Goal: Transaction & Acquisition: Purchase product/service

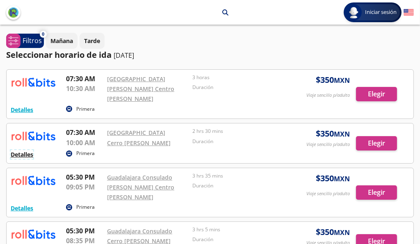
click at [28, 150] on button "Detalles" at bounding box center [22, 154] width 23 height 9
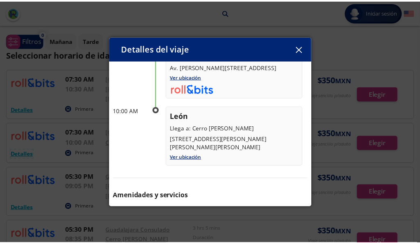
scroll to position [35, 0]
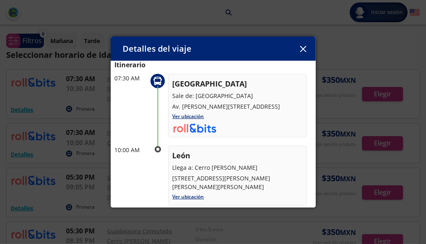
click at [303, 47] on icon "button" at bounding box center [303, 49] width 6 height 6
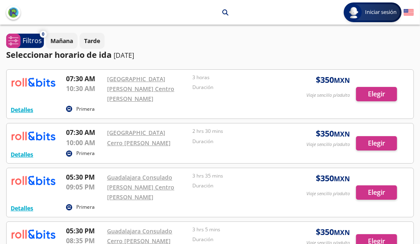
click at [380, 134] on div at bounding box center [210, 144] width 407 height 40
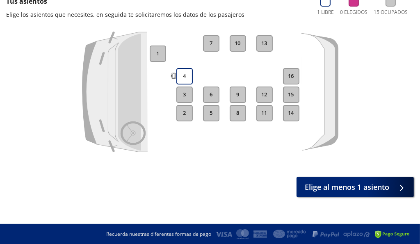
scroll to position [16, 0]
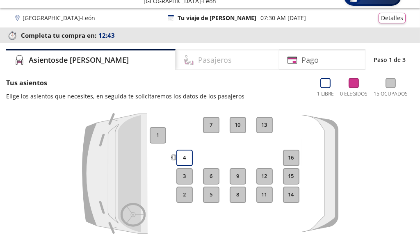
click at [198, 63] on h4 "Pasajeros" at bounding box center [215, 60] width 34 height 11
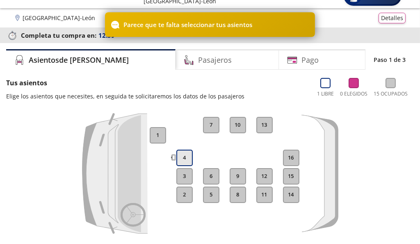
click at [183, 156] on button "4" at bounding box center [184, 158] width 16 height 16
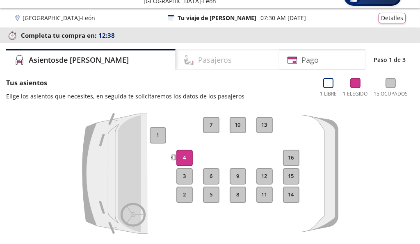
click at [198, 62] on h4 "Pasajeros" at bounding box center [215, 60] width 34 height 11
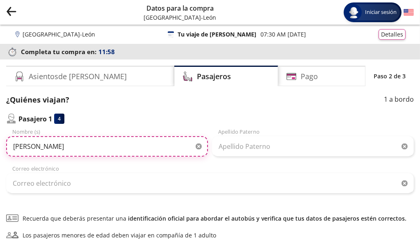
type input "Gricelda"
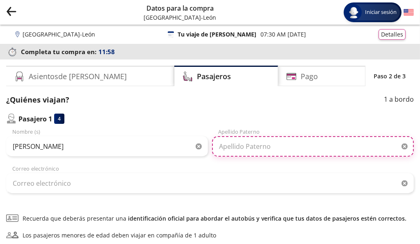
click at [240, 152] on input "Apellido Paterno" at bounding box center [313, 146] width 202 height 21
type input "Santana"
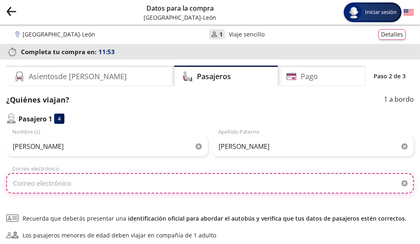
click at [107, 182] on input "Correo electrónico" at bounding box center [210, 183] width 408 height 21
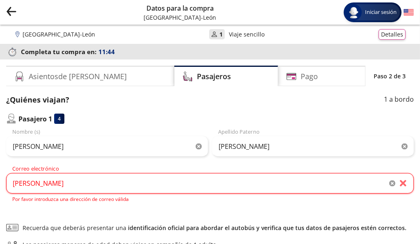
click at [204, 210] on div "¿Quiénes viajan? 1 a bordo Pasajero 1 4 Gricelda Nombre (s) Santana Apellido Pa…" at bounding box center [210, 192] width 408 height 196
click at [119, 183] on input "grice" at bounding box center [210, 183] width 408 height 21
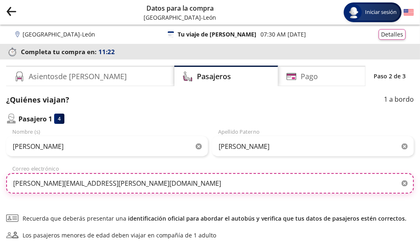
type input "gricelda.santana@compucad.com.mx"
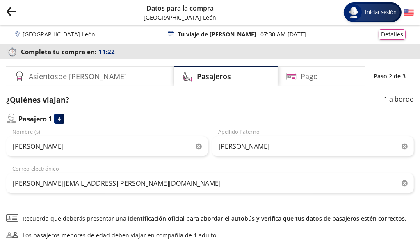
click at [105, 208] on div "¿Quiénes viajan? 1 a bordo Pasajero 1 4 Gricelda Nombre (s) Santana Apellido Pa…" at bounding box center [210, 187] width 408 height 186
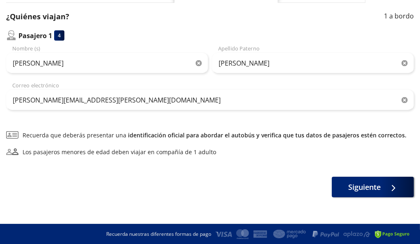
scroll to position [84, 0]
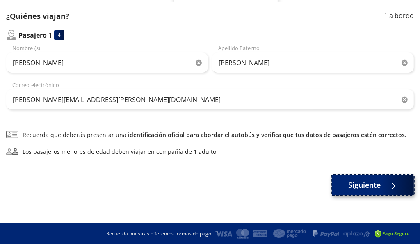
click at [375, 187] on span "Siguiente" at bounding box center [365, 185] width 32 height 11
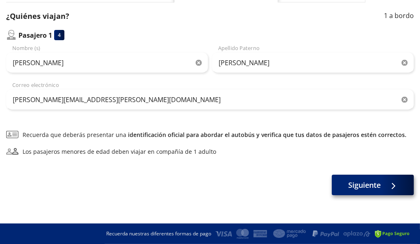
scroll to position [0, 0]
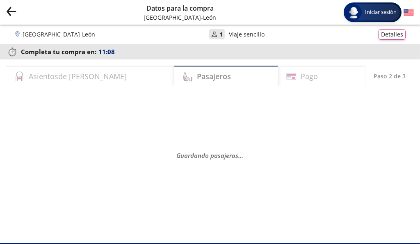
select select "MX"
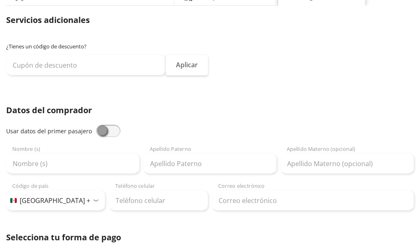
scroll to position [82, 0]
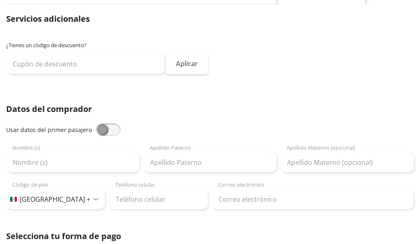
click at [111, 131] on span at bounding box center [108, 130] width 25 height 12
click at [96, 124] on input "checkbox" at bounding box center [96, 124] width 0 height 0
type input "Gricelda"
type input "Santana"
type input "gricelda.santana@compucad.com.mx"
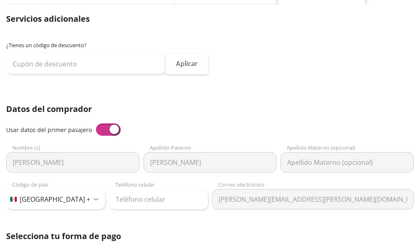
scroll to position [123, 0]
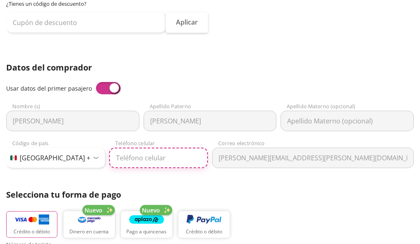
click at [133, 156] on input "Teléfono celular" at bounding box center [158, 158] width 99 height 21
type input "33 1118 5832"
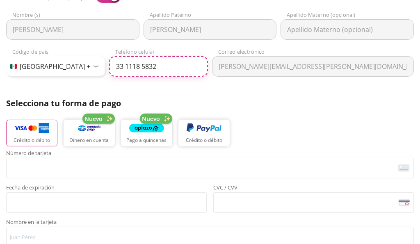
scroll to position [246, 0]
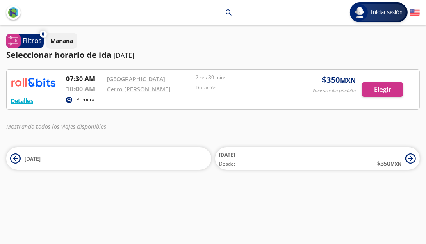
click at [85, 98] on p "Primera" at bounding box center [85, 99] width 18 height 7
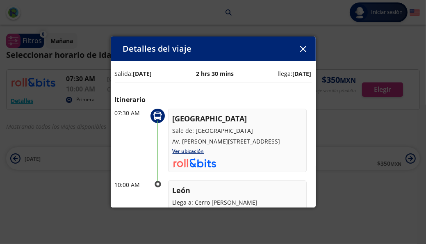
click at [305, 50] on icon "button" at bounding box center [303, 49] width 6 height 6
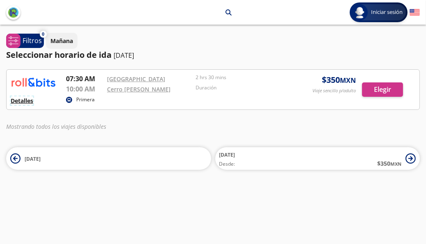
click at [23, 100] on button "Detalles" at bounding box center [22, 100] width 23 height 9
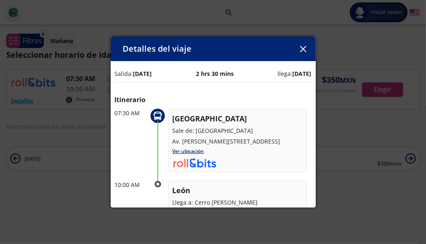
click at [303, 50] on icon "button" at bounding box center [303, 49] width 6 height 6
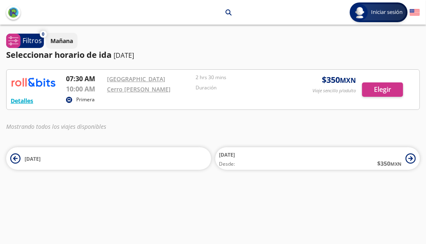
click at [70, 99] on circle at bounding box center [69, 100] width 6 height 6
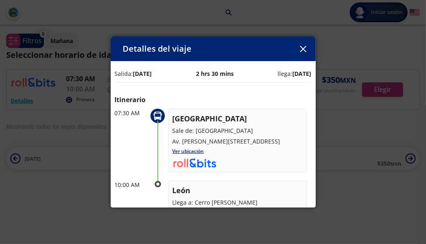
click at [305, 47] on icon "button" at bounding box center [303, 49] width 6 height 6
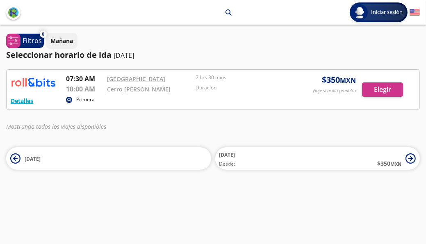
click at [385, 90] on div at bounding box center [213, 90] width 413 height 40
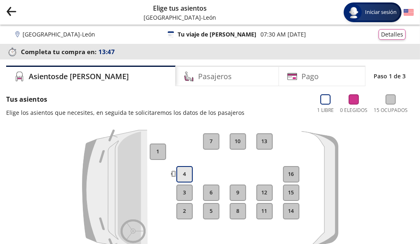
click at [183, 174] on button "4" at bounding box center [184, 174] width 16 height 16
click at [198, 78] on h4 "Pasajeros" at bounding box center [215, 76] width 34 height 11
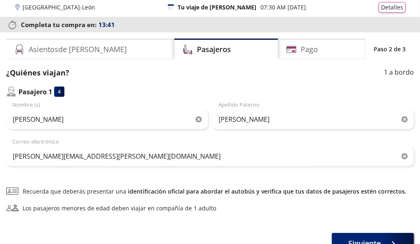
scroll to position [84, 0]
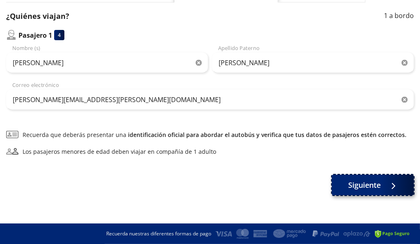
click at [361, 186] on span "Siguiente" at bounding box center [365, 185] width 32 height 11
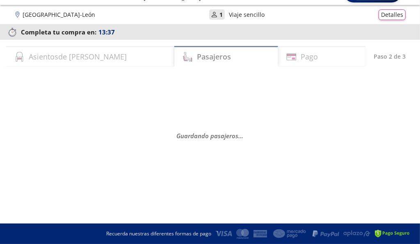
scroll to position [0, 0]
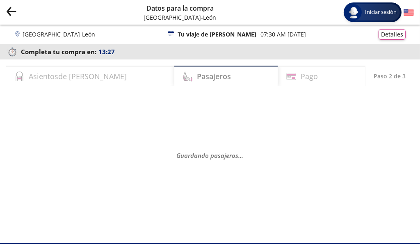
select select "MX"
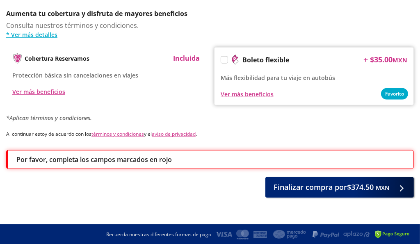
scroll to position [261, 0]
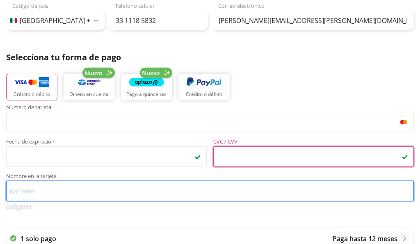
click at [77, 193] on input "Nombre en la tarjeta" at bounding box center [210, 191] width 408 height 21
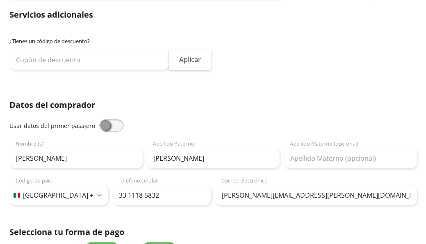
scroll to position [0, 0]
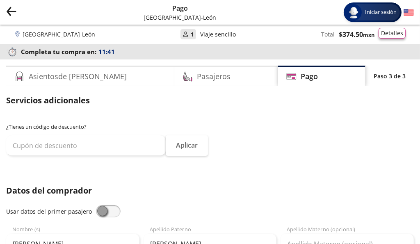
type input "Ma Gricelda Santana Bernal"
click at [392, 35] on button "Detalles" at bounding box center [392, 33] width 27 height 11
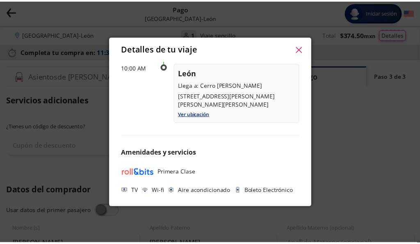
scroll to position [284, 0]
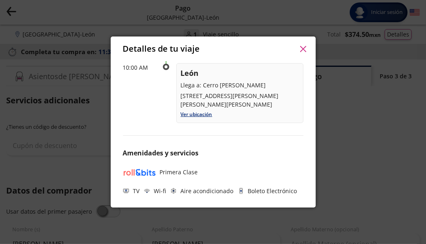
click at [301, 48] on icon "button" at bounding box center [303, 49] width 6 height 6
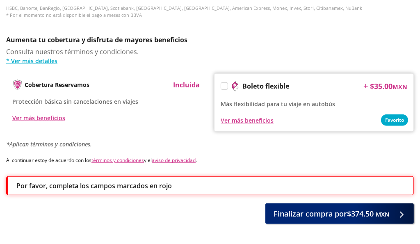
scroll to position [508, 0]
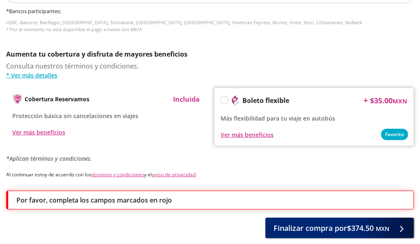
click at [225, 101] on label at bounding box center [224, 100] width 7 height 7
click at [225, 101] on input "Boleto flexible" at bounding box center [223, 101] width 5 height 5
click at [225, 101] on icon at bounding box center [224, 101] width 6 height 5
click at [225, 101] on input "Boleto flexible" at bounding box center [223, 101] width 5 height 5
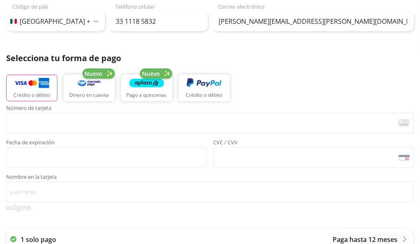
scroll to position [262, 0]
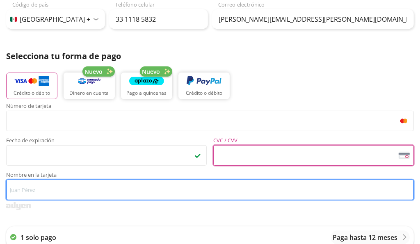
click at [145, 192] on input "Nombre en la tarjeta" at bounding box center [210, 190] width 408 height 21
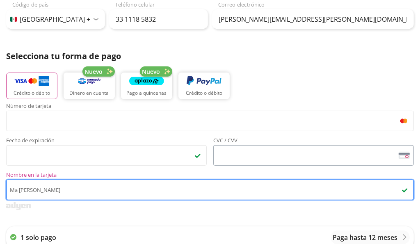
type input "Ma Gricelda Santana Bernal"
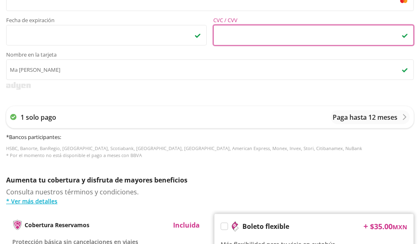
scroll to position [549, 0]
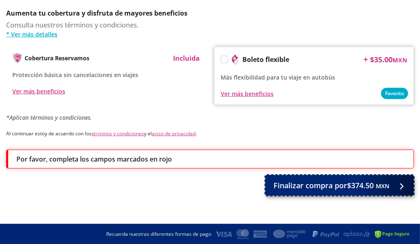
click at [337, 188] on span "Finalizar compra por $374.50 MXN" at bounding box center [332, 185] width 116 height 11
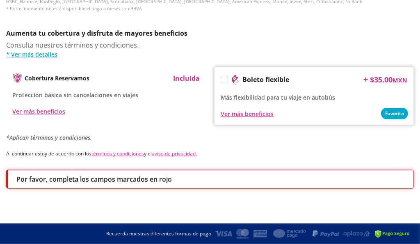
scroll to position [0, 0]
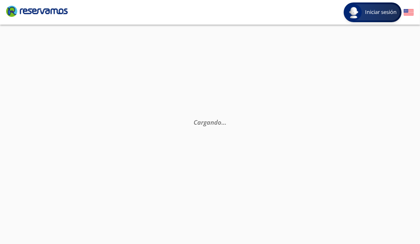
select select "MX"
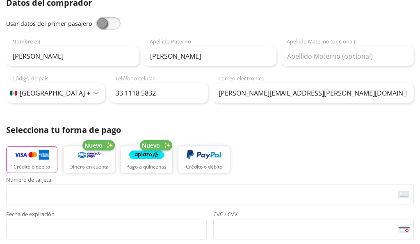
scroll to position [82, 0]
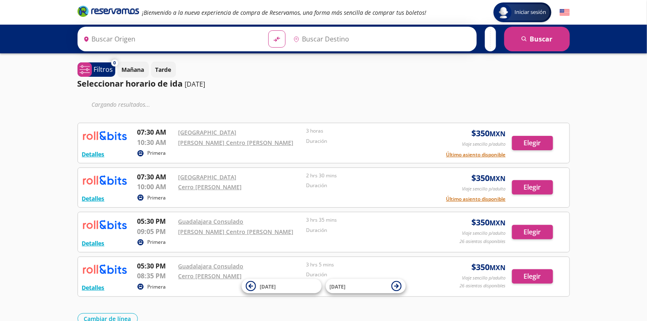
type input "[GEOGRAPHIC_DATA], [GEOGRAPHIC_DATA]"
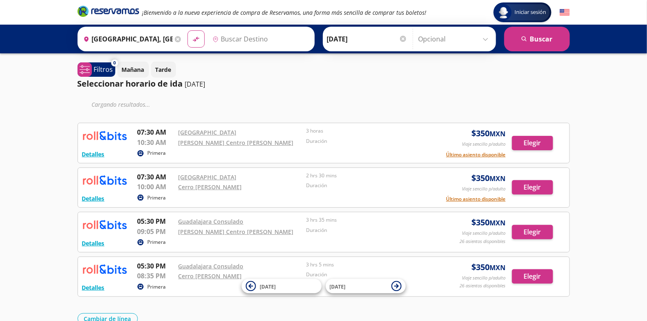
type input "[GEOGRAPHIC_DATA], [GEOGRAPHIC_DATA]"
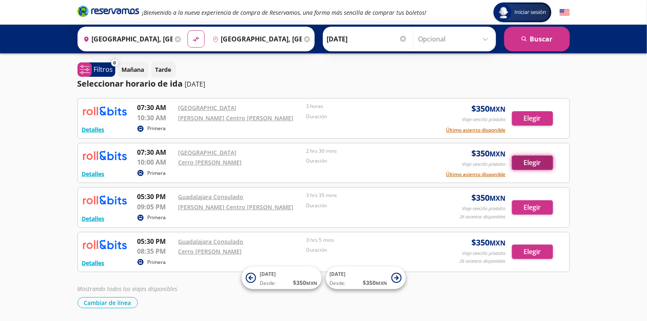
click at [420, 160] on button "Elegir" at bounding box center [532, 163] width 41 height 14
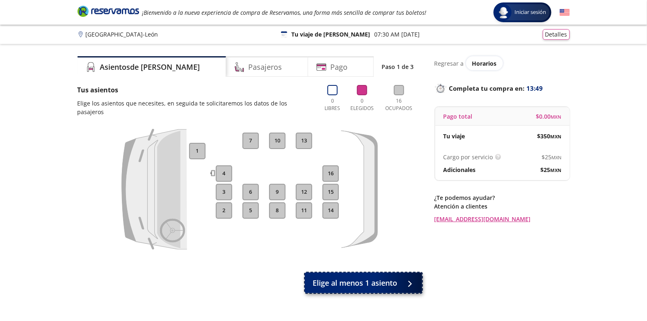
click at [352, 244] on span "Elige al menos 1 asiento" at bounding box center [355, 282] width 85 height 11
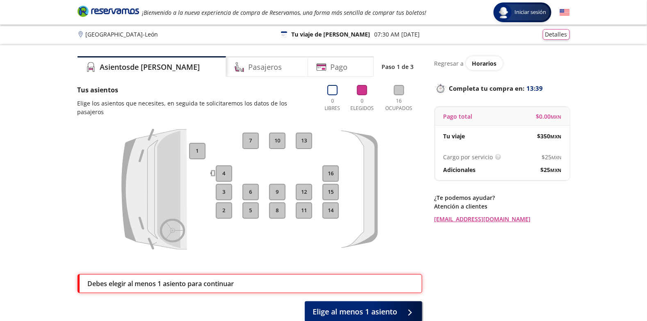
click at [252, 134] on button "7" at bounding box center [251, 141] width 16 height 16
click at [280, 133] on button "10" at bounding box center [277, 141] width 16 height 16
click at [234, 244] on p "Debes elegir al menos 1 asiento para continuar" at bounding box center [161, 284] width 147 height 10
click at [332, 92] on icon at bounding box center [333, 90] width 10 height 10
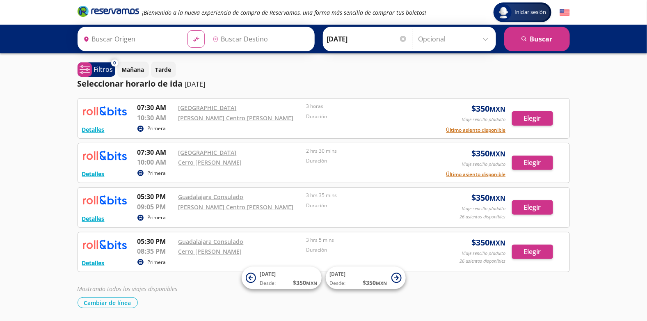
type input "[GEOGRAPHIC_DATA], [GEOGRAPHIC_DATA]"
click at [420, 173] on button "Último asiento disponible" at bounding box center [477, 174] width 60 height 7
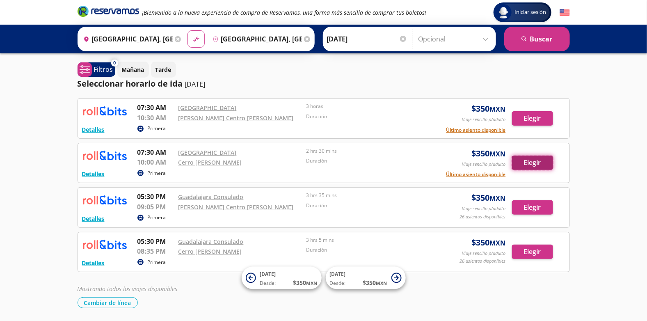
click at [420, 163] on button "Elegir" at bounding box center [532, 163] width 41 height 14
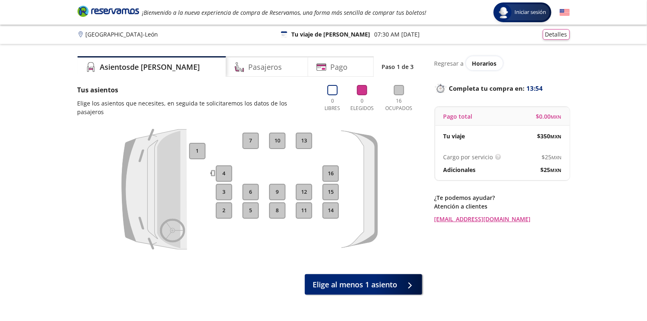
click at [228, 165] on button "4" at bounding box center [224, 173] width 16 height 16
click at [420, 64] on p "Regresar a" at bounding box center [450, 63] width 30 height 9
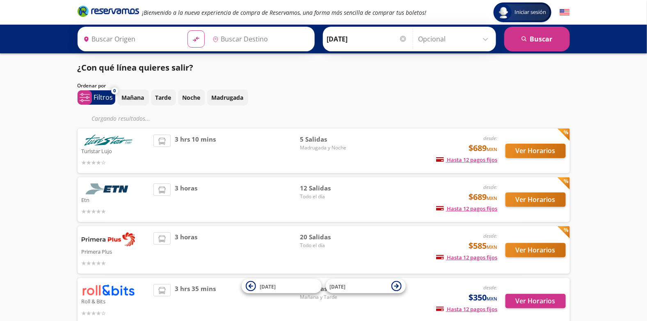
type input "Guadalajara, Jalisco"
type input "León, Guanajuato"
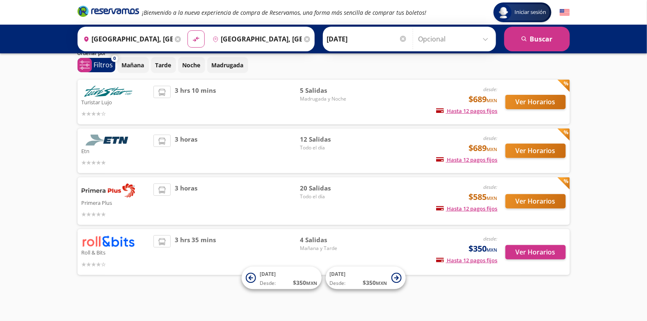
scroll to position [32, 0]
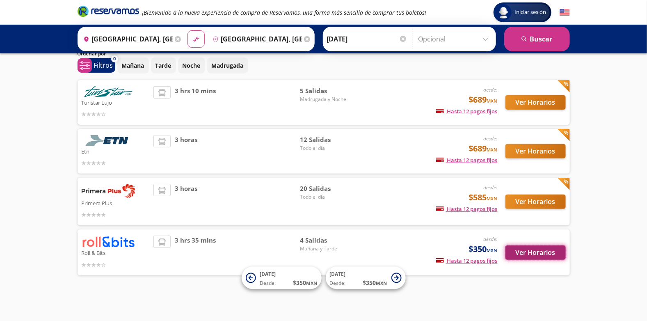
click at [420, 244] on button "Ver Horarios" at bounding box center [536, 252] width 60 height 14
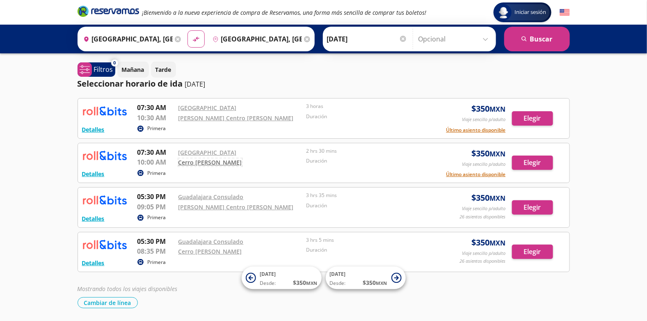
click at [196, 161] on link "Cerro Gordo Soriana" at bounding box center [211, 162] width 64 height 8
click at [420, 161] on button "Elegir" at bounding box center [532, 163] width 41 height 14
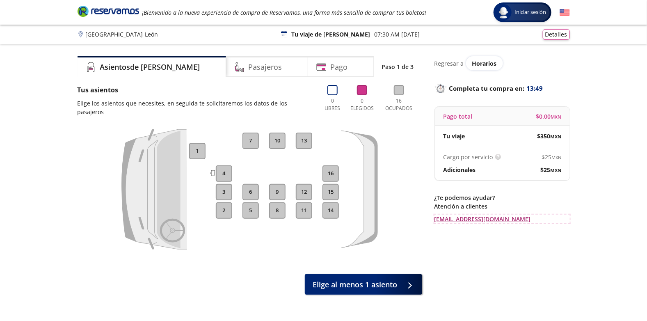
click at [420, 220] on link "contacto@reservamos.mx" at bounding box center [502, 219] width 135 height 9
click at [359, 244] on span "Elige al menos 1 asiento" at bounding box center [355, 282] width 85 height 11
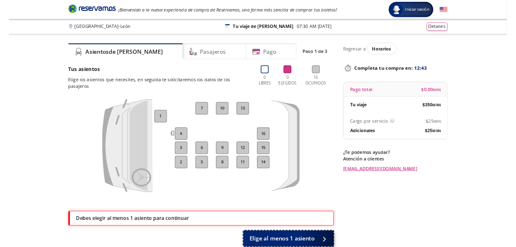
scroll to position [62, 0]
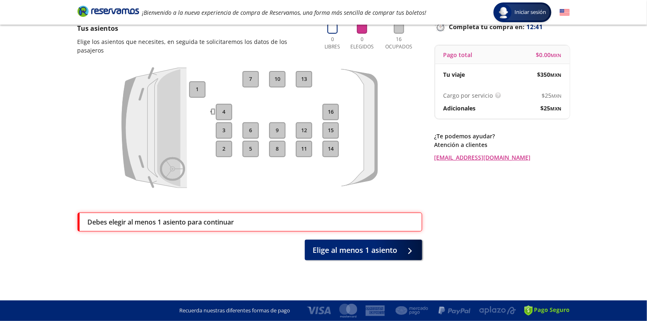
click at [223, 107] on button "4" at bounding box center [224, 112] width 16 height 16
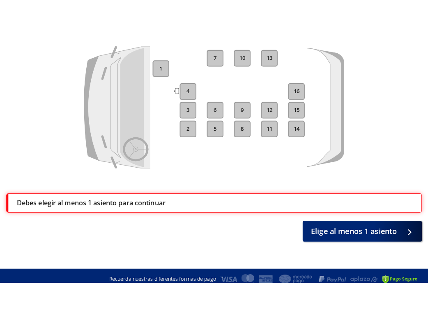
scroll to position [51, 0]
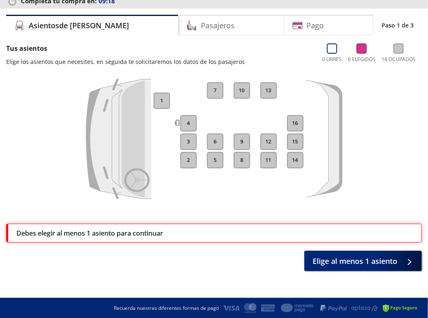
click at [166, 204] on div "1 2 3 4 5 6 7 8 9 10 11 12 13 14 15 16" at bounding box center [213, 145] width 415 height 142
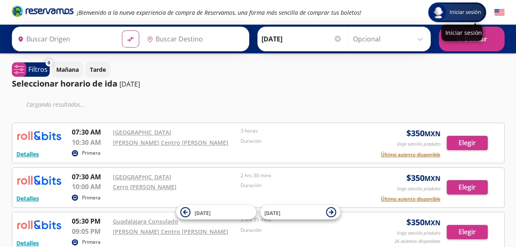
type input "[GEOGRAPHIC_DATA], [GEOGRAPHIC_DATA]"
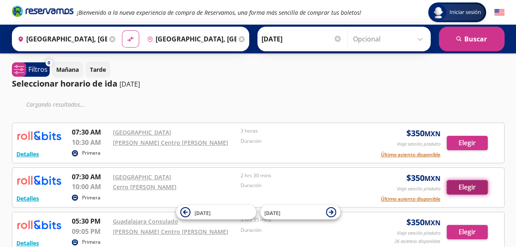
click at [420, 188] on button "Elegir" at bounding box center [467, 187] width 41 height 14
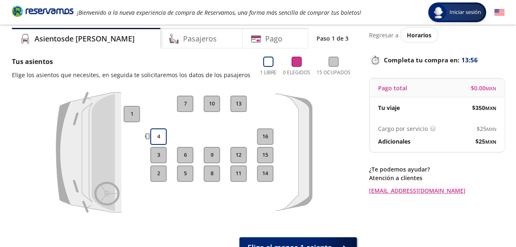
scroll to position [41, 0]
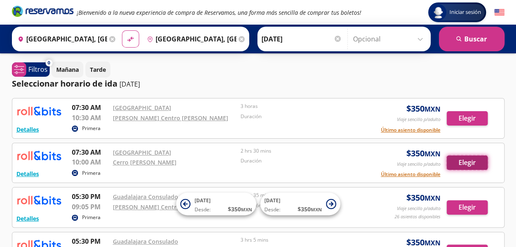
click at [460, 160] on button "Elegir" at bounding box center [467, 163] width 41 height 14
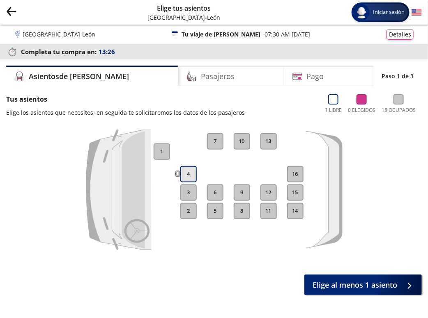
click at [187, 172] on button "4" at bounding box center [188, 174] width 16 height 16
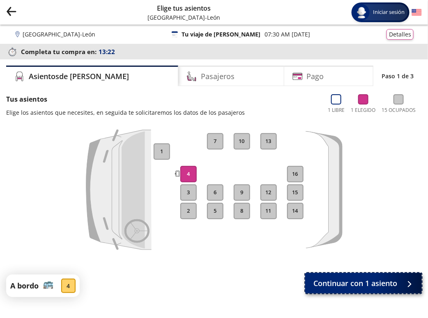
click at [347, 247] on span "Continuar con 1 asiento" at bounding box center [355, 283] width 84 height 11
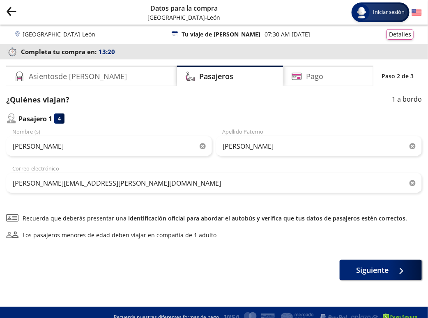
scroll to position [9, 0]
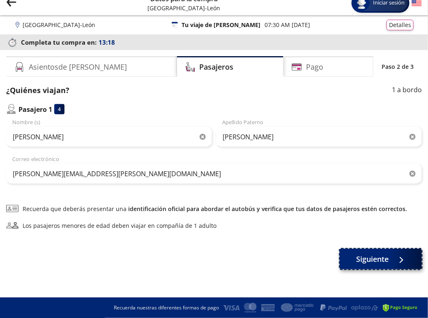
click at [365, 247] on span "Siguiente" at bounding box center [372, 259] width 32 height 11
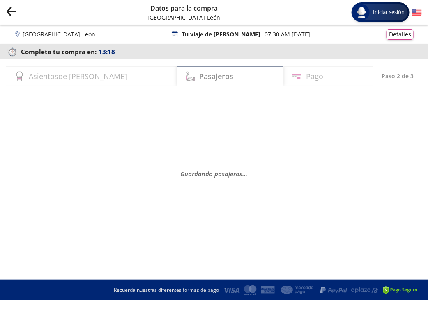
scroll to position [0, 0]
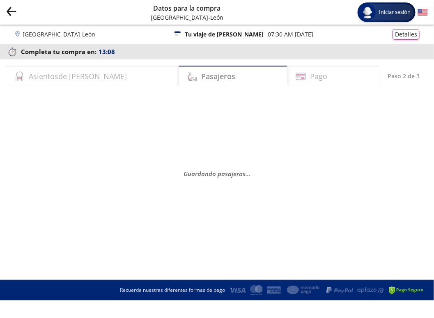
select select "MX"
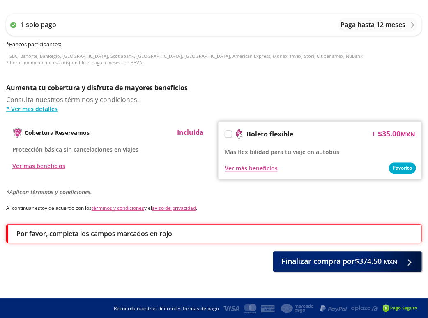
scroll to position [223, 0]
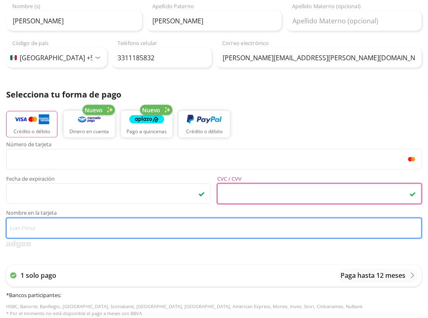
click at [213, 224] on input "Nombre en la tarjeta" at bounding box center [213, 228] width 415 height 21
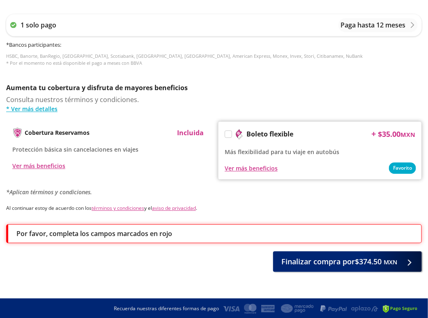
scroll to position [475, 0]
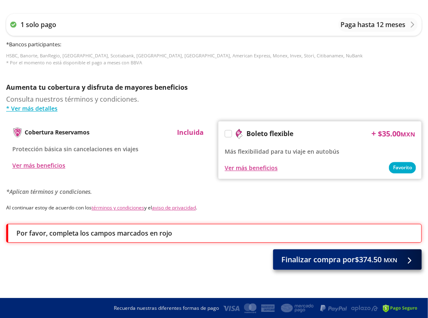
type input "Ma [PERSON_NAME]"
click at [339, 247] on span "Finalizar compra por $374.50 MXN" at bounding box center [339, 259] width 116 height 11
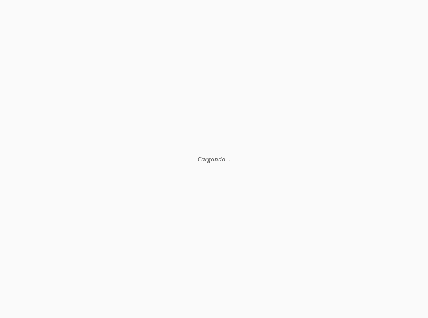
scroll to position [0, 0]
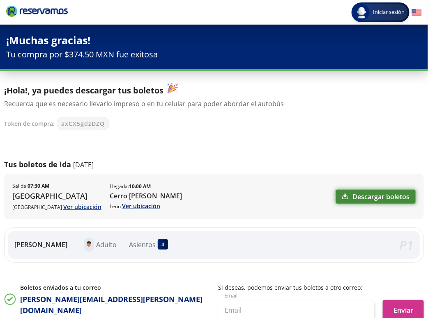
click at [380, 195] on link "Descargar boletos" at bounding box center [376, 197] width 80 height 14
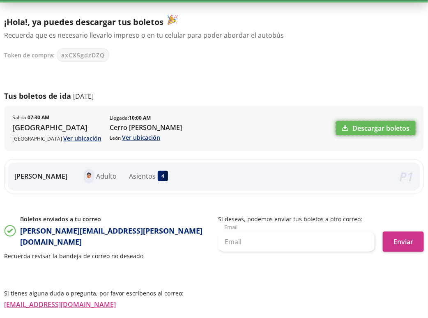
scroll to position [82, 0]
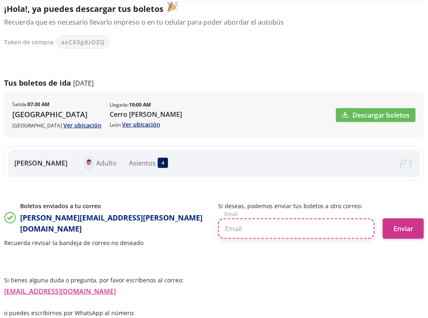
click at [250, 231] on input "text" at bounding box center [296, 229] width 156 height 21
type input "gricelda.santana@compucad.com.mx"
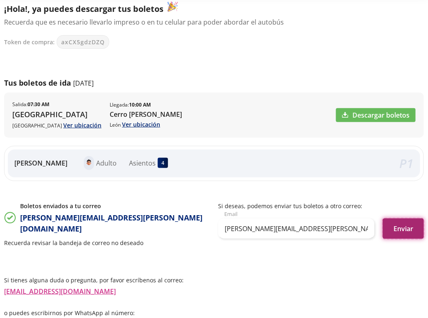
click at [405, 229] on button "Enviar" at bounding box center [402, 229] width 41 height 21
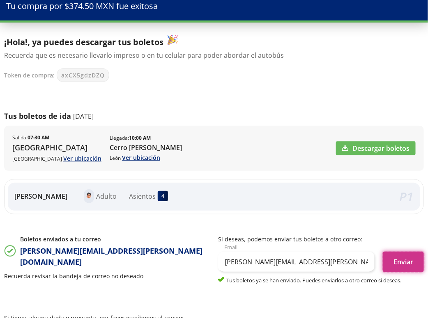
scroll to position [35, 0]
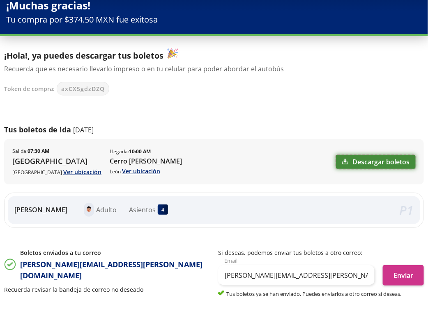
click at [345, 159] on icon at bounding box center [345, 162] width 6 height 6
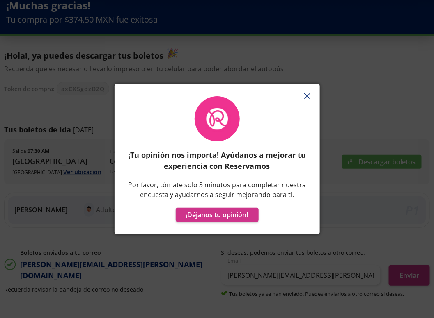
click at [308, 98] on icon "button" at bounding box center [307, 96] width 6 height 6
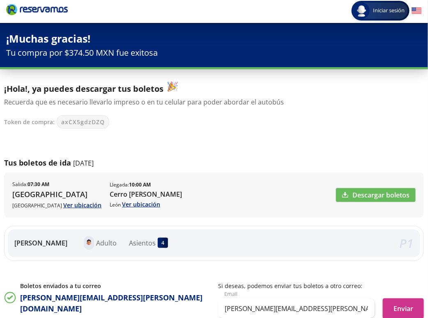
scroll to position [0, 0]
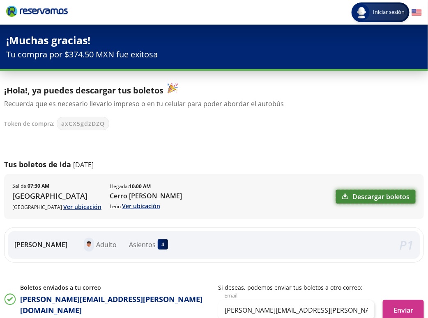
click at [369, 197] on link "Descargar boletos" at bounding box center [376, 197] width 80 height 14
click at [362, 197] on link "Descargar boletos" at bounding box center [376, 197] width 80 height 14
click at [393, 195] on link "Descargar boletos" at bounding box center [376, 197] width 80 height 14
click at [378, 198] on link "Descargar boletos" at bounding box center [376, 197] width 80 height 14
click at [373, 194] on link "Descargar boletos" at bounding box center [376, 197] width 80 height 14
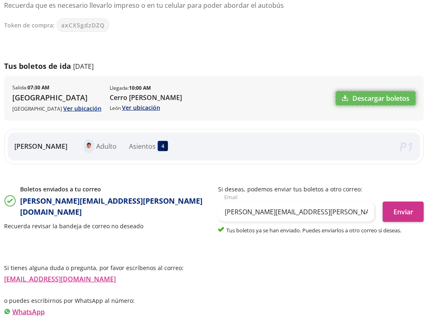
scroll to position [123, 0]
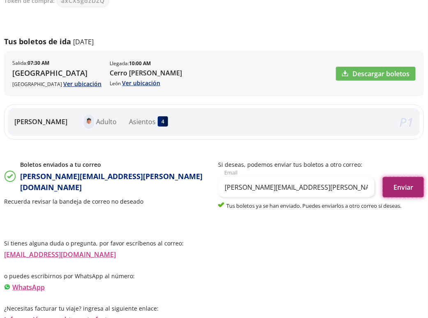
click at [400, 186] on button "Enviar" at bounding box center [402, 187] width 41 height 21
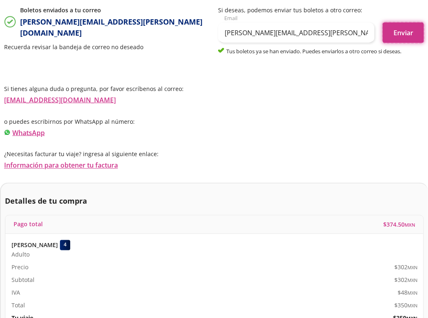
scroll to position [328, 0]
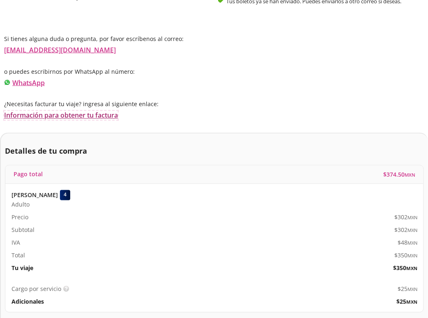
click at [65, 115] on link "Información para obtener tu factura" at bounding box center [61, 115] width 114 height 9
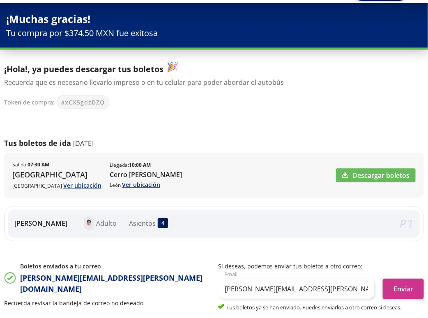
scroll to position [41, 0]
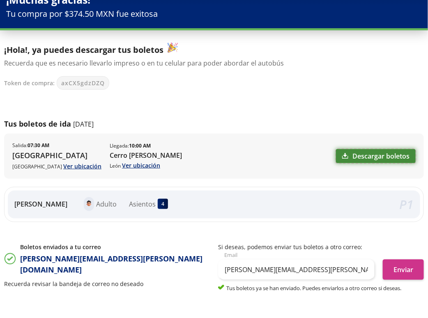
click at [380, 153] on link "Descargar boletos" at bounding box center [376, 156] width 80 height 14
click at [375, 153] on link "Descargar boletos" at bounding box center [376, 156] width 80 height 14
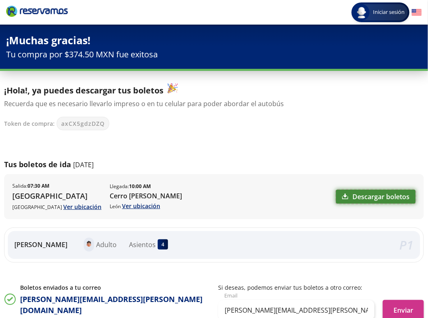
click at [370, 200] on link "Descargar boletos" at bounding box center [376, 197] width 80 height 14
click at [360, 195] on link "Descargar boletos" at bounding box center [376, 197] width 80 height 14
click at [357, 192] on link "Descargar boletos" at bounding box center [376, 197] width 80 height 14
click at [357, 194] on link "Descargar boletos" at bounding box center [376, 197] width 80 height 14
click at [360, 197] on link "Descargar boletos" at bounding box center [376, 197] width 80 height 14
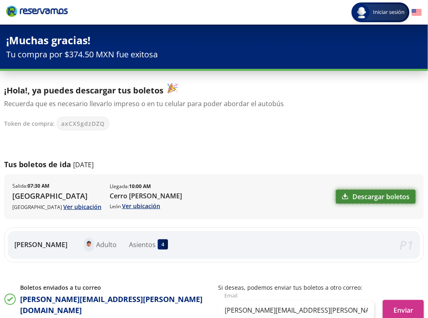
click at [374, 199] on link "Descargar boletos" at bounding box center [376, 197] width 80 height 14
click at [384, 194] on link "Descargar boletos" at bounding box center [376, 197] width 80 height 14
